Goal: Transaction & Acquisition: Purchase product/service

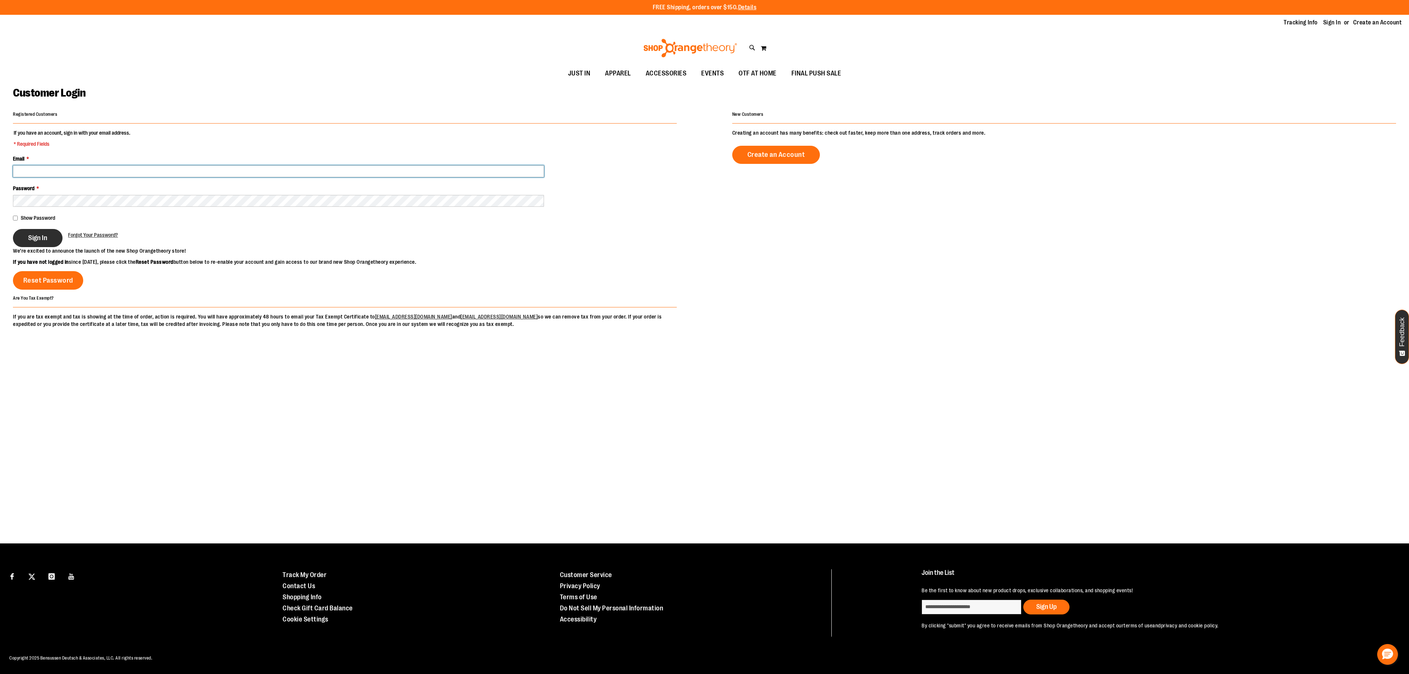
type input "**********"
click at [44, 240] on span "Sign In" at bounding box center [37, 238] width 19 height 8
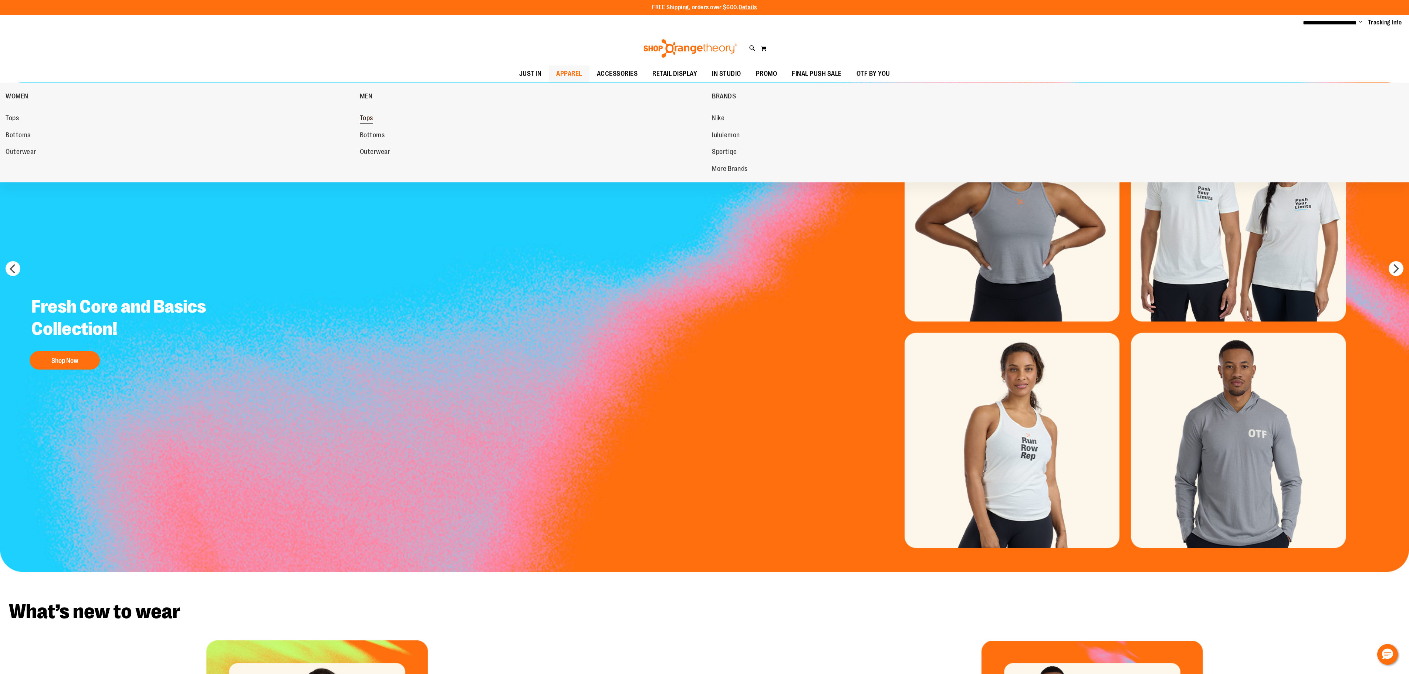
type input "**********"
click at [367, 121] on span "Tops" at bounding box center [366, 118] width 13 height 9
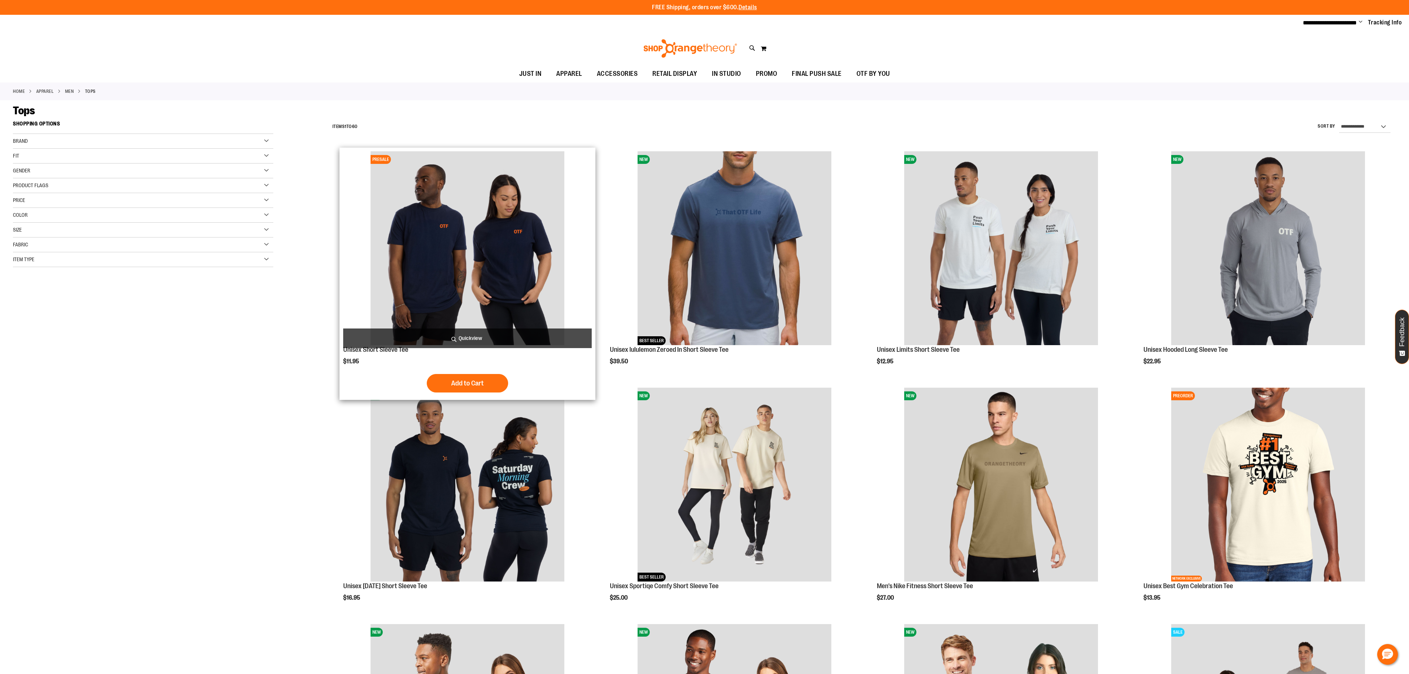
type input "**********"
click at [513, 262] on img "product" at bounding box center [468, 248] width 194 height 194
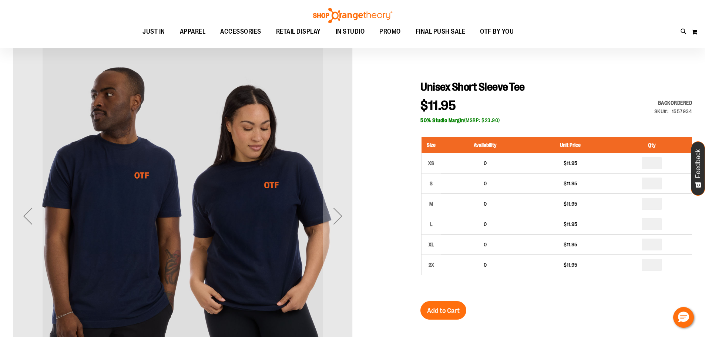
scroll to position [74, 0]
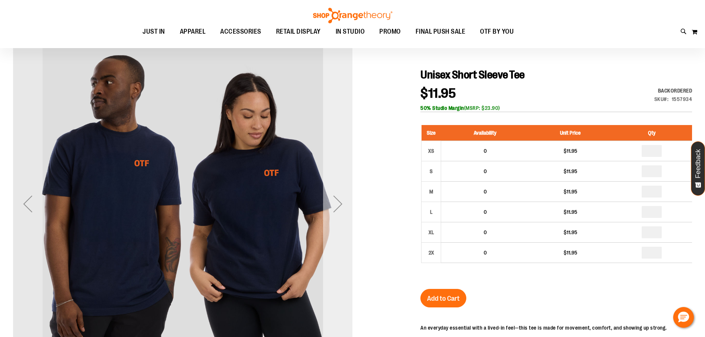
type input "**********"
click at [340, 205] on div "Next" at bounding box center [338, 204] width 30 height 30
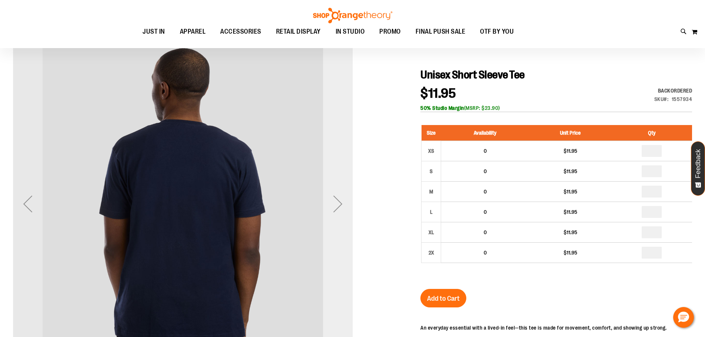
click at [340, 205] on div "Next" at bounding box center [338, 204] width 30 height 30
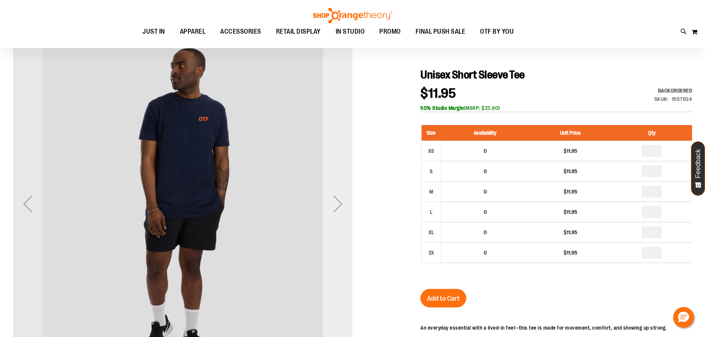
click at [340, 205] on div "Next" at bounding box center [338, 204] width 30 height 30
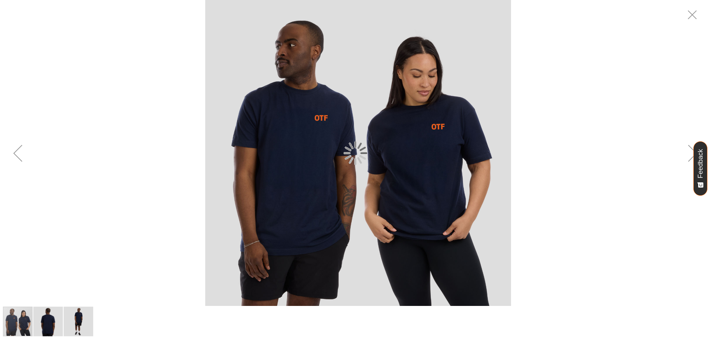
scroll to position [0, 0]
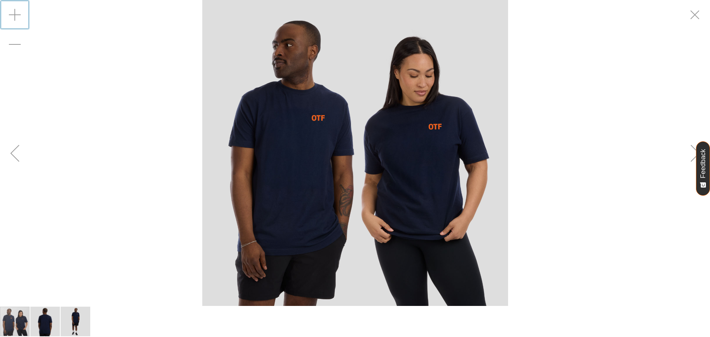
click at [14, 13] on div "Zoom in" at bounding box center [15, 15] width 30 height 30
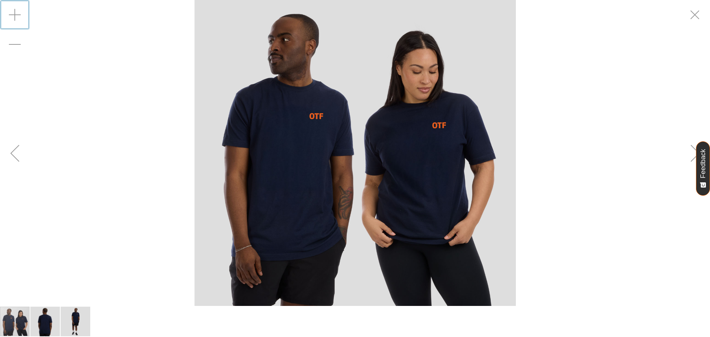
click at [14, 13] on div "Zoom in" at bounding box center [15, 15] width 30 height 30
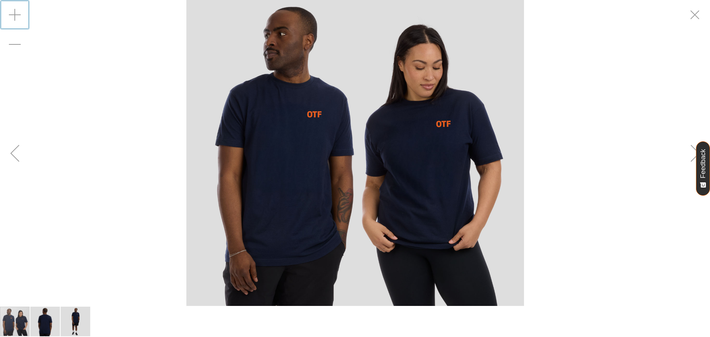
click at [14, 13] on div "Zoom in" at bounding box center [15, 15] width 30 height 30
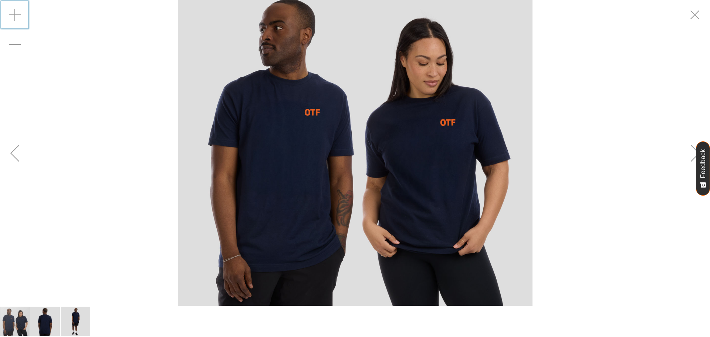
click at [14, 13] on div "Zoom in" at bounding box center [15, 15] width 30 height 30
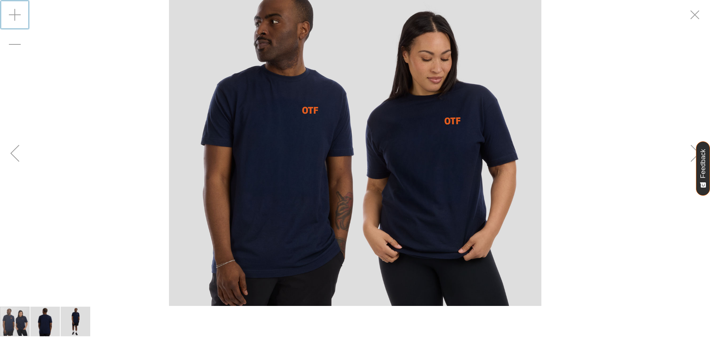
click at [14, 13] on div "Zoom in" at bounding box center [15, 15] width 30 height 30
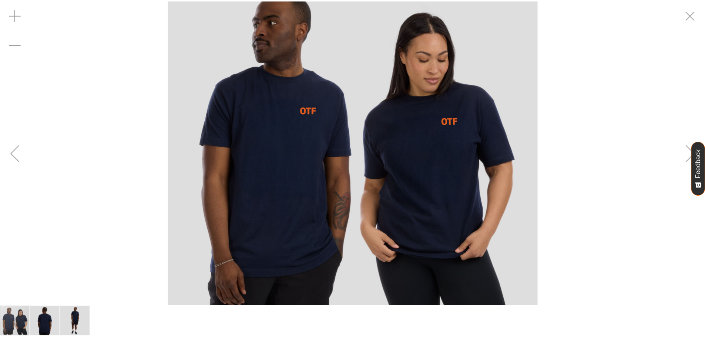
scroll to position [74, 0]
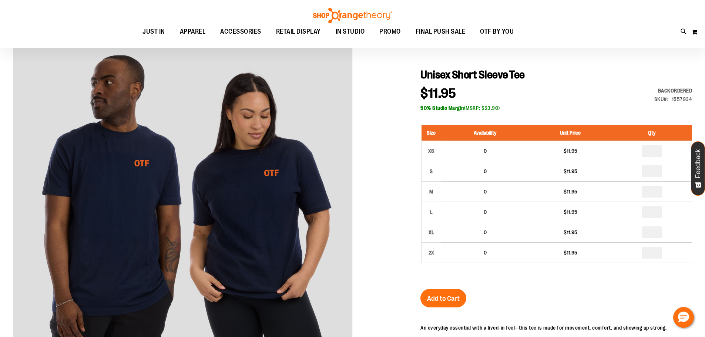
drag, startPoint x: 421, startPoint y: 108, endPoint x: 502, endPoint y: 107, distance: 81.0
click at [502, 107] on div "50% Studio Margin (MSRP: $23.90)" at bounding box center [556, 107] width 272 height 7
click at [502, 108] on div "50% Studio Margin (MSRP: $23.90)" at bounding box center [556, 107] width 272 height 7
drag, startPoint x: 501, startPoint y: 108, endPoint x: 420, endPoint y: 110, distance: 80.7
click at [420, 110] on div "50% Studio Margin (MSRP: $23.90)" at bounding box center [556, 107] width 272 height 7
